Goal: Browse casually: Explore the website without a specific task or goal

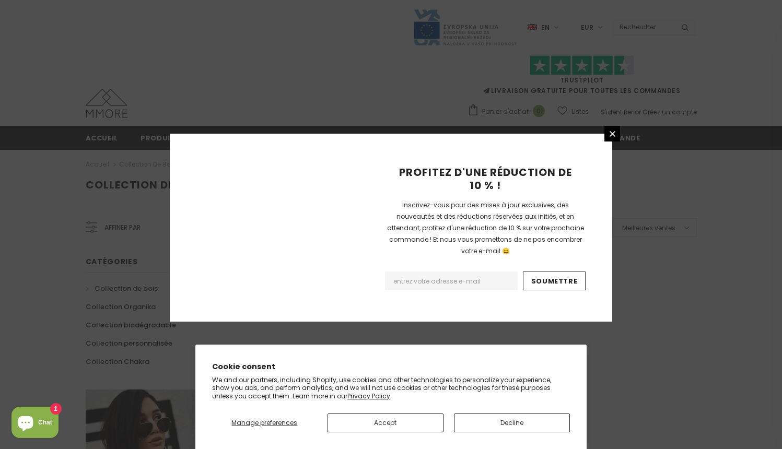
scroll to position [647, 0]
